Goal: Task Accomplishment & Management: Complete application form

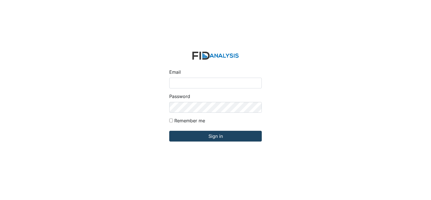
type input "[PERSON_NAME][EMAIL_ADDRESS][DOMAIN_NAME]"
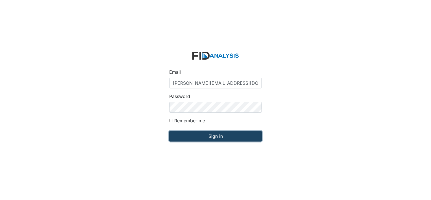
click at [179, 132] on input "Sign in" at bounding box center [215, 136] width 93 height 11
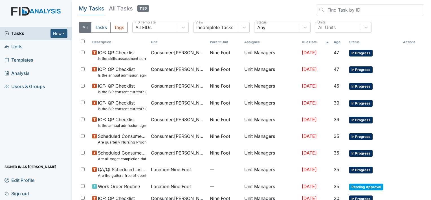
click at [20, 46] on span "Units" at bounding box center [14, 46] width 18 height 9
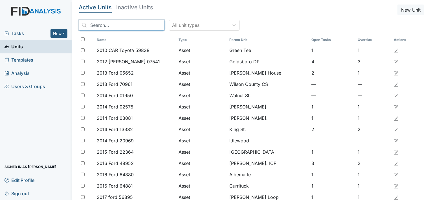
click at [91, 25] on input "search" at bounding box center [122, 25] width 86 height 11
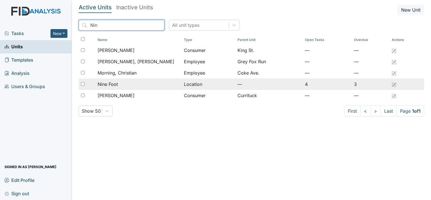
type input "Nin"
click at [108, 85] on span "Nine Foot" at bounding box center [108, 84] width 20 height 7
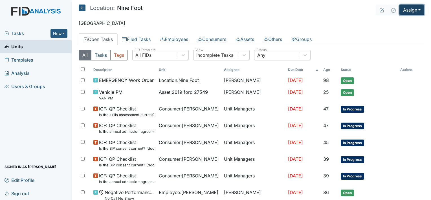
click at [405, 10] on button "Assign" at bounding box center [411, 10] width 25 height 11
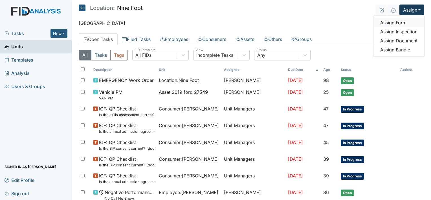
click at [394, 21] on link "Assign Form" at bounding box center [399, 22] width 51 height 9
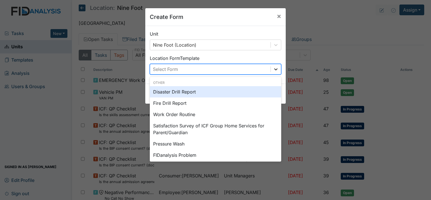
click at [274, 69] on icon at bounding box center [275, 69] width 3 height 2
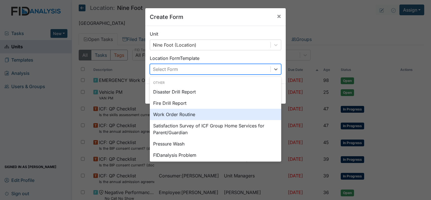
click at [186, 114] on div "Work Order Routine" at bounding box center [215, 114] width 131 height 11
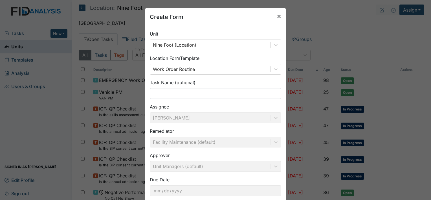
click at [281, 190] on div "Unit Nine Foot (Location) Location Form Template Work Order Routine Task Name (…" at bounding box center [215, 115] width 140 height 179
click at [155, 92] on input "text" at bounding box center [215, 93] width 131 height 11
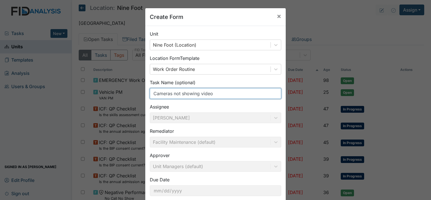
type input "Cameras not showing video"
click at [279, 196] on div "Unit Nine Foot (Location) Location Form Template Work Order Routine Task Name (…" at bounding box center [215, 115] width 140 height 179
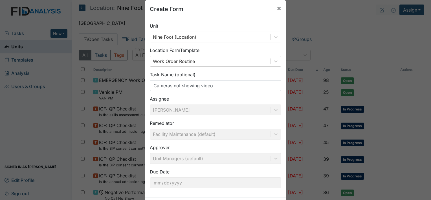
click at [279, 196] on form "Unit Nine Foot (Location) Location Form Template Work Order Routine Task Name (…" at bounding box center [215, 117] width 140 height 199
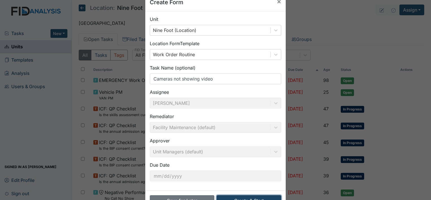
click at [279, 196] on button "Create & Start" at bounding box center [249, 200] width 65 height 11
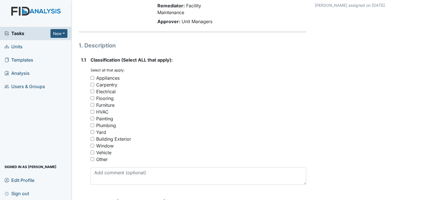
scroll to position [56, 0]
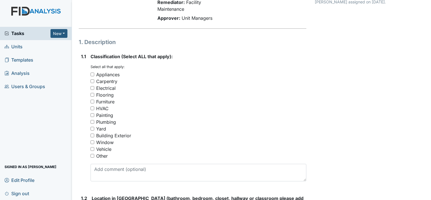
click at [92, 155] on input "Other" at bounding box center [93, 156] width 4 height 4
checkbox input "true"
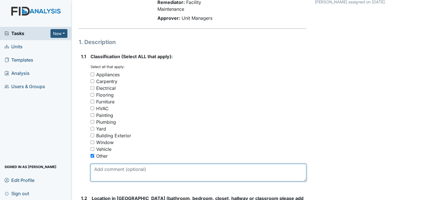
click at [99, 171] on textarea at bounding box center [199, 172] width 216 height 17
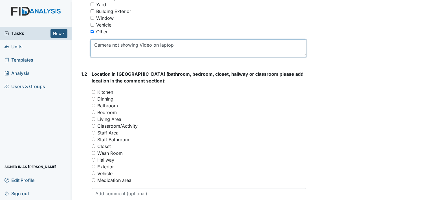
scroll to position [192, 0]
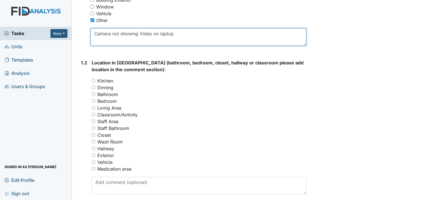
type textarea "Camera not showing Video on laptop"
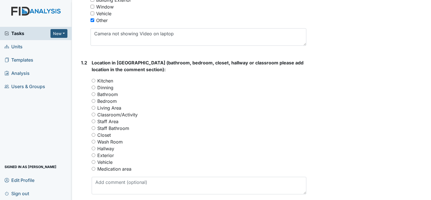
click at [93, 79] on input "Kitchen" at bounding box center [94, 81] width 4 height 4
radio input "true"
click at [93, 87] on input "Dinning" at bounding box center [94, 87] width 4 height 4
radio input "true"
click at [93, 79] on input "Kitchen" at bounding box center [94, 81] width 4 height 4
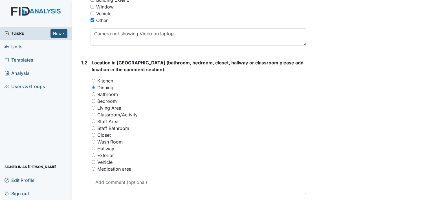
radio input "true"
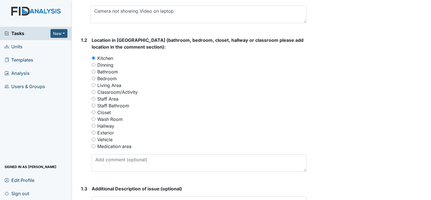
scroll to position [226, 0]
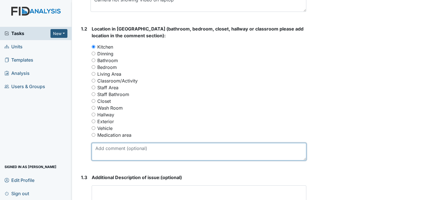
click at [97, 149] on textarea at bounding box center [199, 151] width 215 height 17
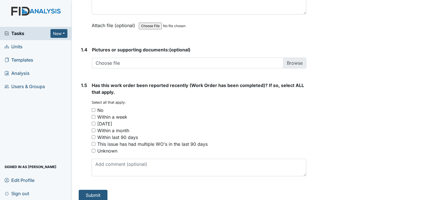
scroll to position [418, 0]
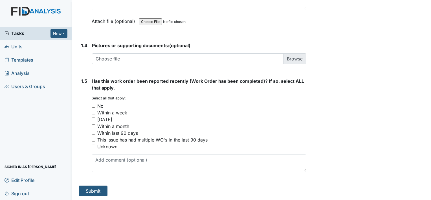
type textarea "None of the Cameras are showing Video for me."
click at [93, 105] on input "No" at bounding box center [94, 106] width 4 height 4
checkbox input "true"
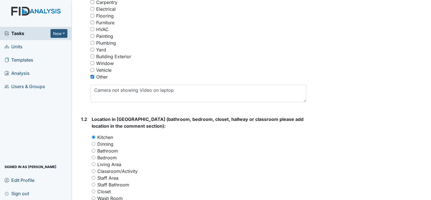
scroll to position [154, 0]
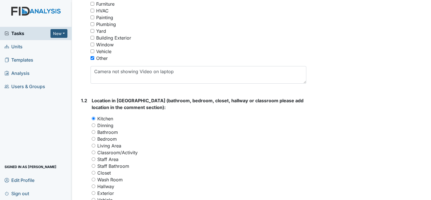
click at [93, 117] on input "Kitchen" at bounding box center [94, 119] width 4 height 4
click at [70, 116] on div "Tasks New Form Inspection Document Bundle Units Templates Analysis Users & Grou…" at bounding box center [36, 113] width 72 height 173
click at [93, 117] on input "Kitchen" at bounding box center [94, 119] width 4 height 4
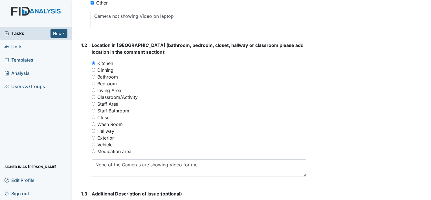
scroll to position [214, 0]
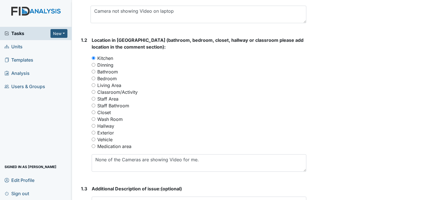
click at [93, 64] on input "Dinning" at bounding box center [94, 65] width 4 height 4
radio input "true"
click at [143, 70] on div "Bathroom" at bounding box center [199, 71] width 215 height 7
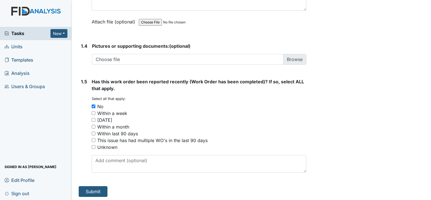
scroll to position [418, 0]
click at [91, 189] on button "Submit" at bounding box center [93, 190] width 29 height 11
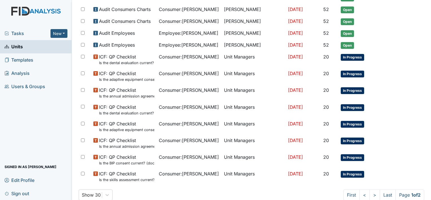
scroll to position [367, 0]
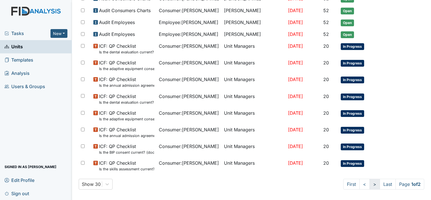
click at [370, 180] on link ">" at bounding box center [375, 184] width 10 height 11
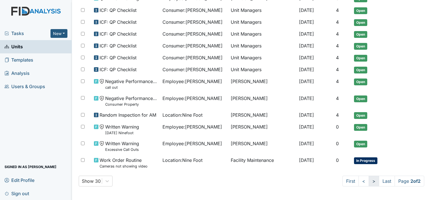
scroll to position [132, 0]
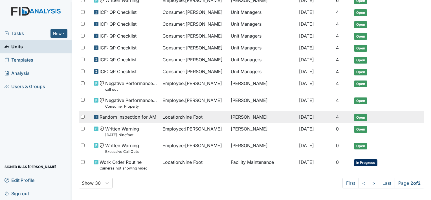
click at [244, 114] on td "[PERSON_NAME]" at bounding box center [263, 117] width 68 height 12
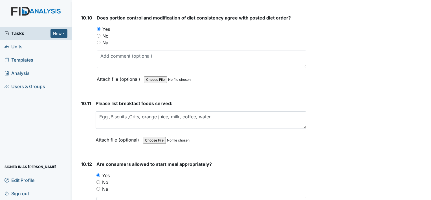
scroll to position [5687, 0]
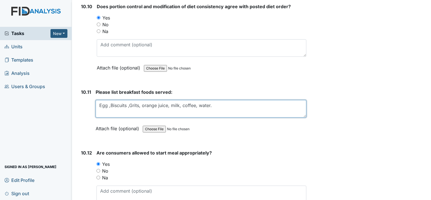
click at [210, 100] on textarea "Egg ,Biscuits ,Grits, orange juice, milk, coffee, water." at bounding box center [201, 108] width 211 height 17
type textarea "E"
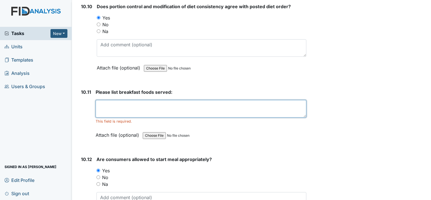
click at [99, 100] on textarea at bounding box center [201, 108] width 211 height 17
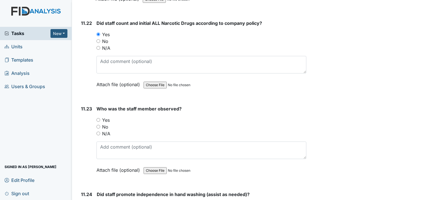
scroll to position [8240, 0]
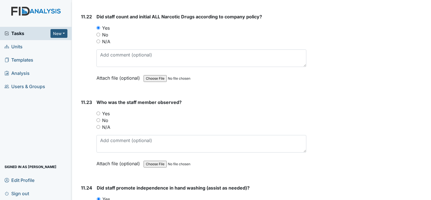
type textarea "Blueberry muffins cereal orange juice milk."
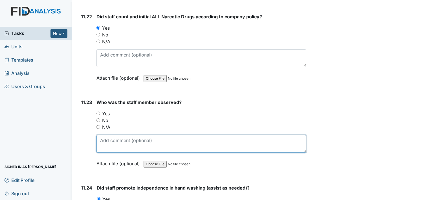
click at [102, 135] on textarea at bounding box center [201, 143] width 210 height 17
type textarea "M"
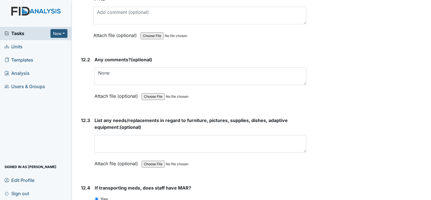
scroll to position [9000, 0]
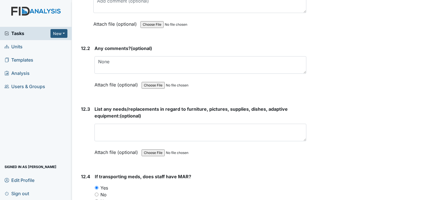
type textarea "MB"
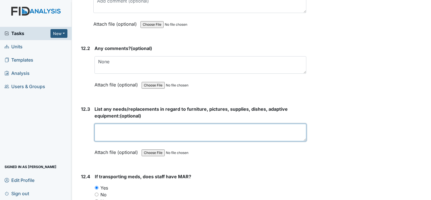
click at [118, 124] on textarea at bounding box center [201, 132] width 212 height 17
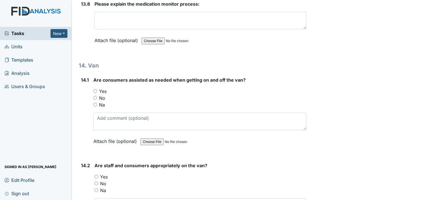
scroll to position [10272, 0]
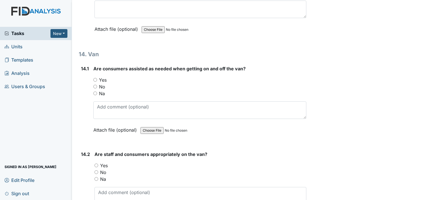
type textarea "None"
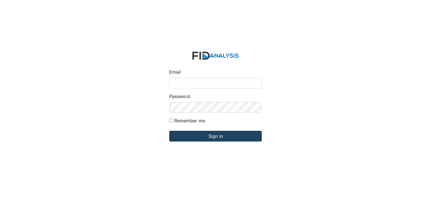
type input "[PERSON_NAME][EMAIL_ADDRESS][DOMAIN_NAME]"
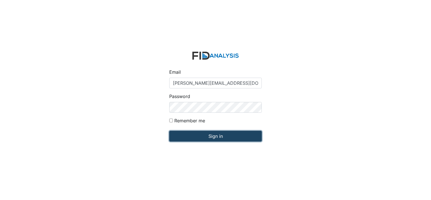
click at [190, 136] on input "Sign in" at bounding box center [215, 136] width 93 height 11
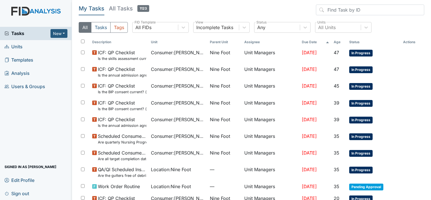
click at [18, 46] on span "Units" at bounding box center [14, 46] width 18 height 9
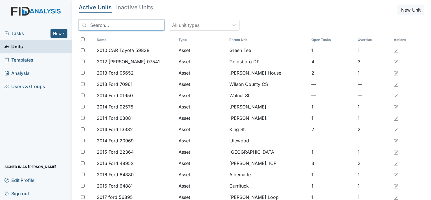
click at [93, 25] on input "search" at bounding box center [122, 25] width 86 height 11
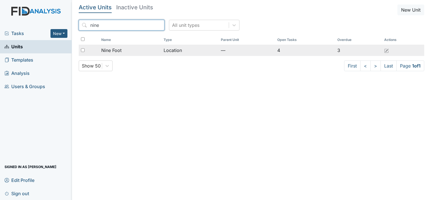
type input "nine"
click at [111, 50] on span "Nine Foot" at bounding box center [111, 50] width 20 height 7
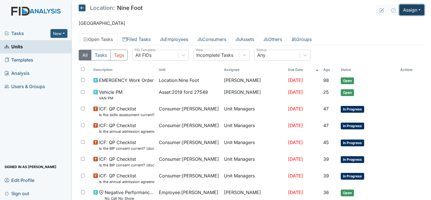
click at [406, 13] on button "Assign" at bounding box center [411, 10] width 25 height 11
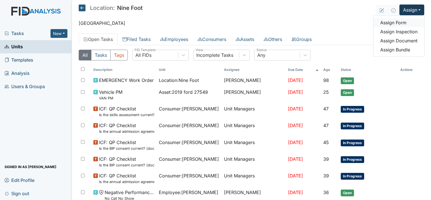
click at [396, 22] on link "Assign Form" at bounding box center [399, 22] width 51 height 9
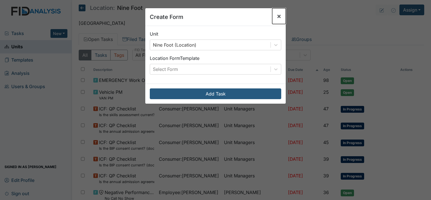
click at [277, 15] on span "×" at bounding box center [279, 16] width 5 height 8
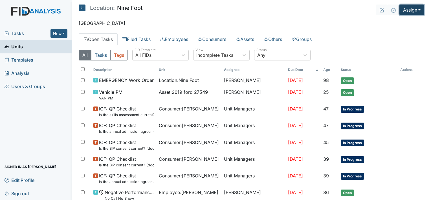
click at [405, 11] on button "Assign" at bounding box center [411, 10] width 25 height 11
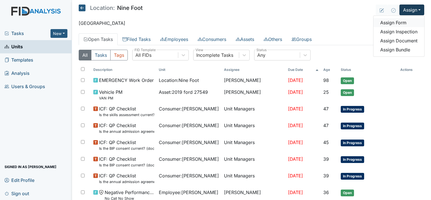
click at [397, 22] on link "Assign Form" at bounding box center [399, 22] width 51 height 9
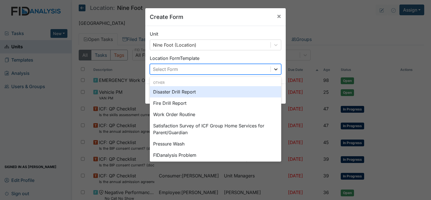
click at [275, 69] on icon at bounding box center [275, 69] width 3 height 2
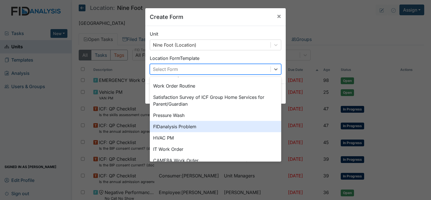
scroll to position [34, 0]
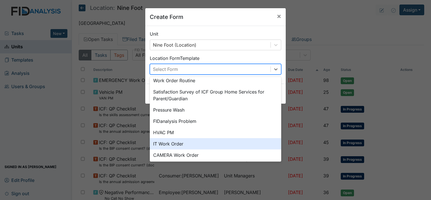
click at [167, 143] on div "IT Work Order" at bounding box center [215, 143] width 131 height 11
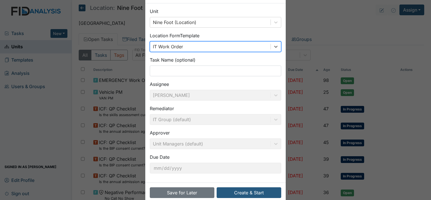
scroll to position [33, 0]
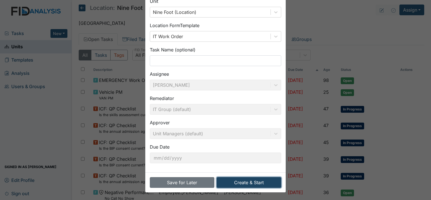
click at [246, 182] on button "Create & Start" at bounding box center [249, 182] width 65 height 11
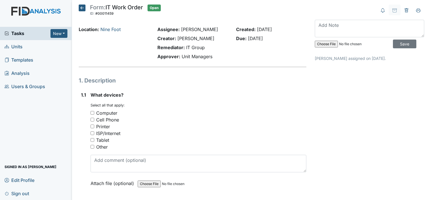
click at [91, 146] on input "Other" at bounding box center [93, 147] width 4 height 4
checkbox input "true"
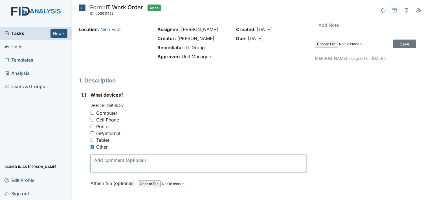
click at [96, 161] on textarea at bounding box center [199, 163] width 216 height 17
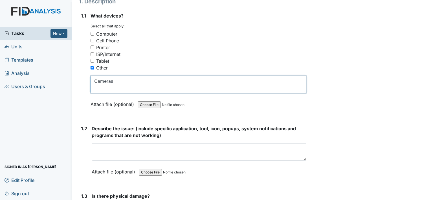
scroll to position [90, 0]
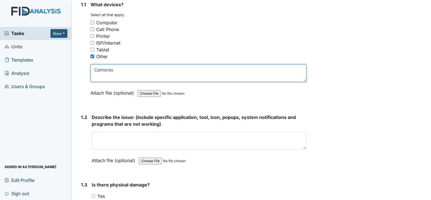
type textarea "Cameras"
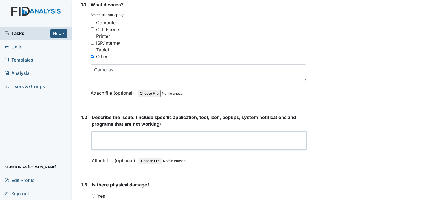
click at [96, 140] on textarea at bounding box center [199, 140] width 215 height 17
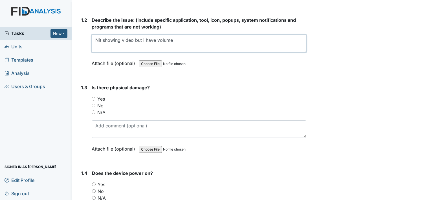
scroll to position [188, 0]
type textarea "Nit showing video but i have volume"
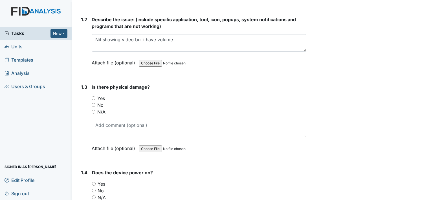
click at [93, 104] on input "No" at bounding box center [94, 105] width 4 height 4
radio input "true"
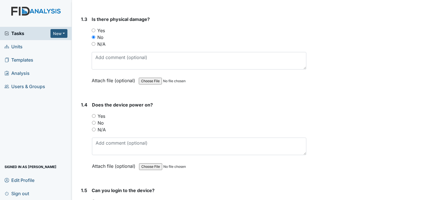
scroll to position [267, 0]
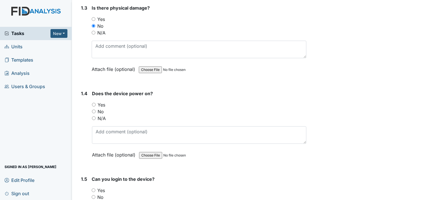
click at [94, 103] on input "Yes" at bounding box center [94, 105] width 4 height 4
radio input "true"
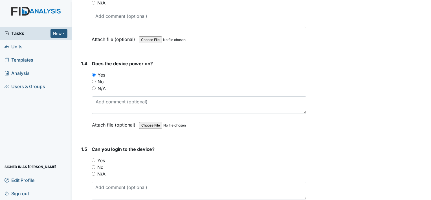
scroll to position [312, 0]
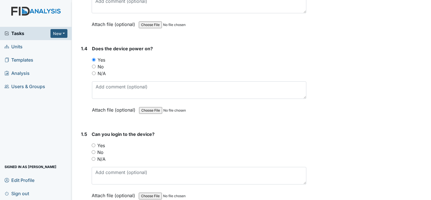
click at [94, 143] on input "Yes" at bounding box center [94, 145] width 4 height 4
radio input "true"
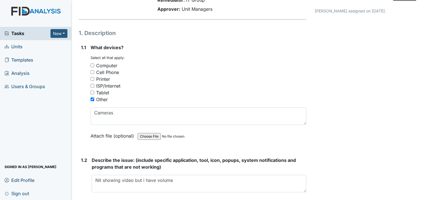
scroll to position [45, 0]
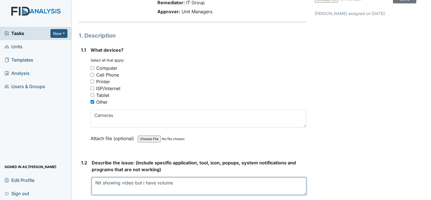
click at [101, 182] on textarea "Nit showing video but i have volume" at bounding box center [199, 185] width 215 height 17
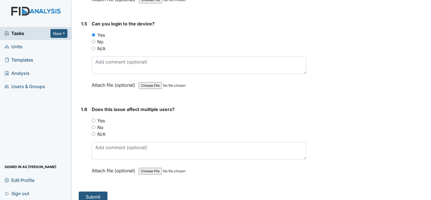
scroll to position [427, 0]
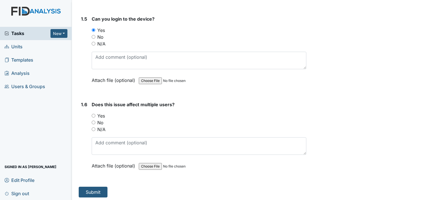
type textarea "Not showing video but I have volume"
click at [94, 120] on input "No" at bounding box center [94, 122] width 4 height 4
radio input "true"
click at [98, 188] on button "Submit" at bounding box center [93, 191] width 29 height 11
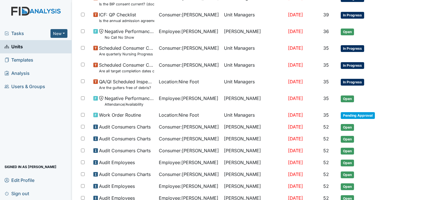
scroll to position [188, 0]
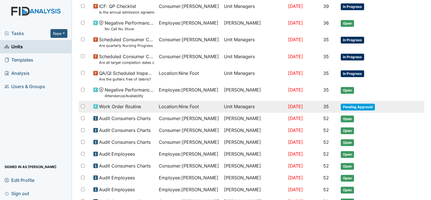
click at [190, 104] on span "Location : Nine Foot" at bounding box center [179, 106] width 40 height 7
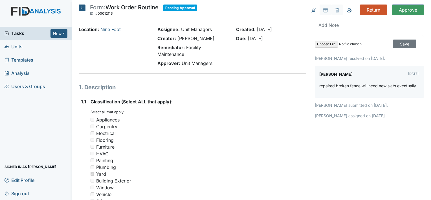
click at [81, 7] on icon at bounding box center [82, 8] width 7 height 7
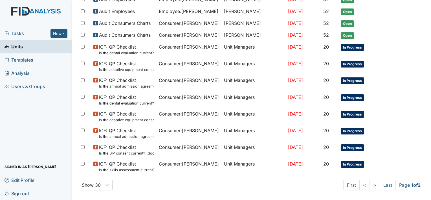
scroll to position [348, 0]
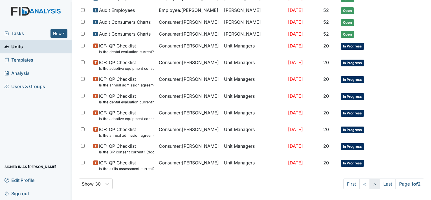
click at [370, 181] on link ">" at bounding box center [375, 183] width 10 height 11
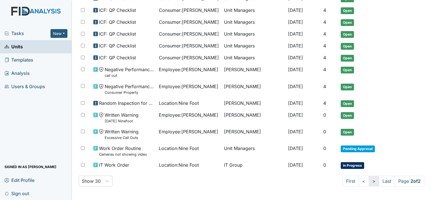
scroll to position [125, 0]
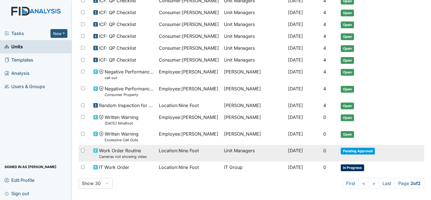
click at [288, 149] on span "[DATE]" at bounding box center [295, 151] width 15 height 6
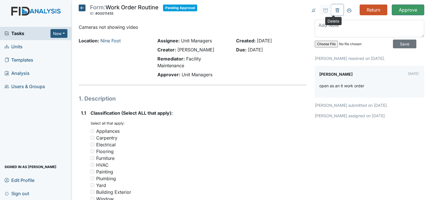
click at [337, 11] on icon at bounding box center [338, 11] width 2 height 2
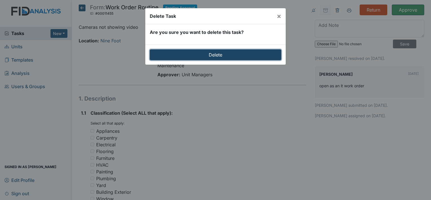
click at [243, 54] on input "Delete" at bounding box center [215, 54] width 131 height 11
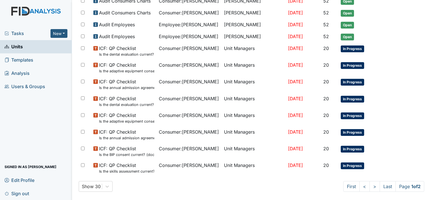
scroll to position [367, 0]
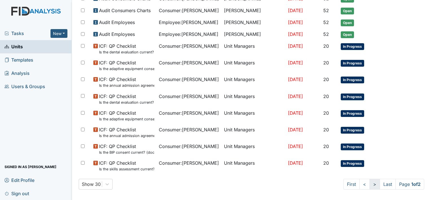
click at [370, 180] on link ">" at bounding box center [375, 184] width 10 height 11
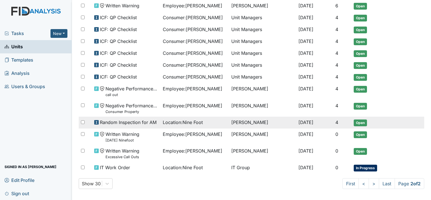
click at [244, 119] on td "[PERSON_NAME]" at bounding box center [262, 123] width 67 height 12
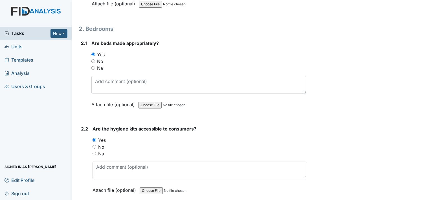
scroll to position [541, 0]
